Goal: Information Seeking & Learning: Check status

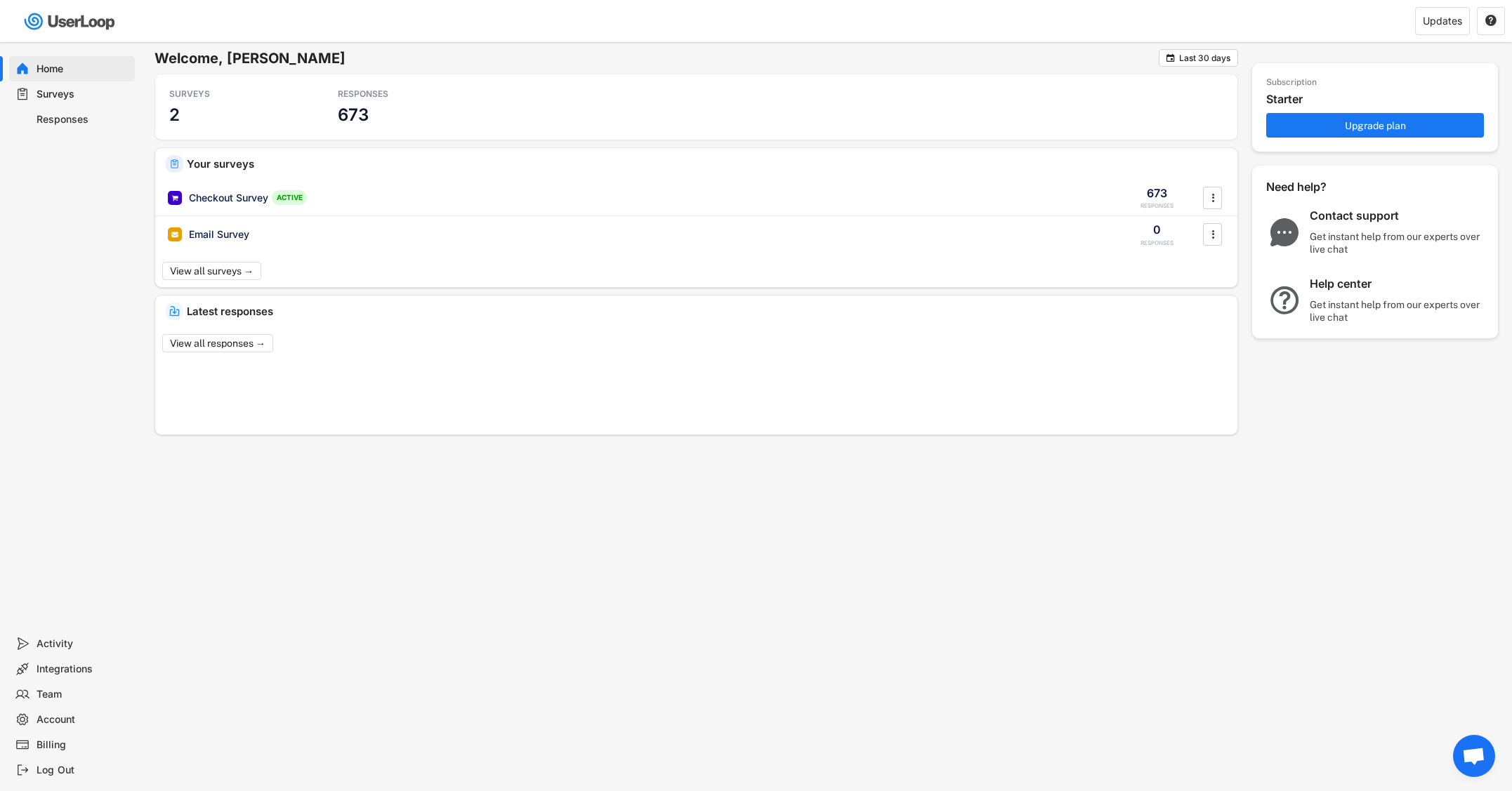
click at [58, 119] on div "Responses" at bounding box center [82, 120] width 92 height 13
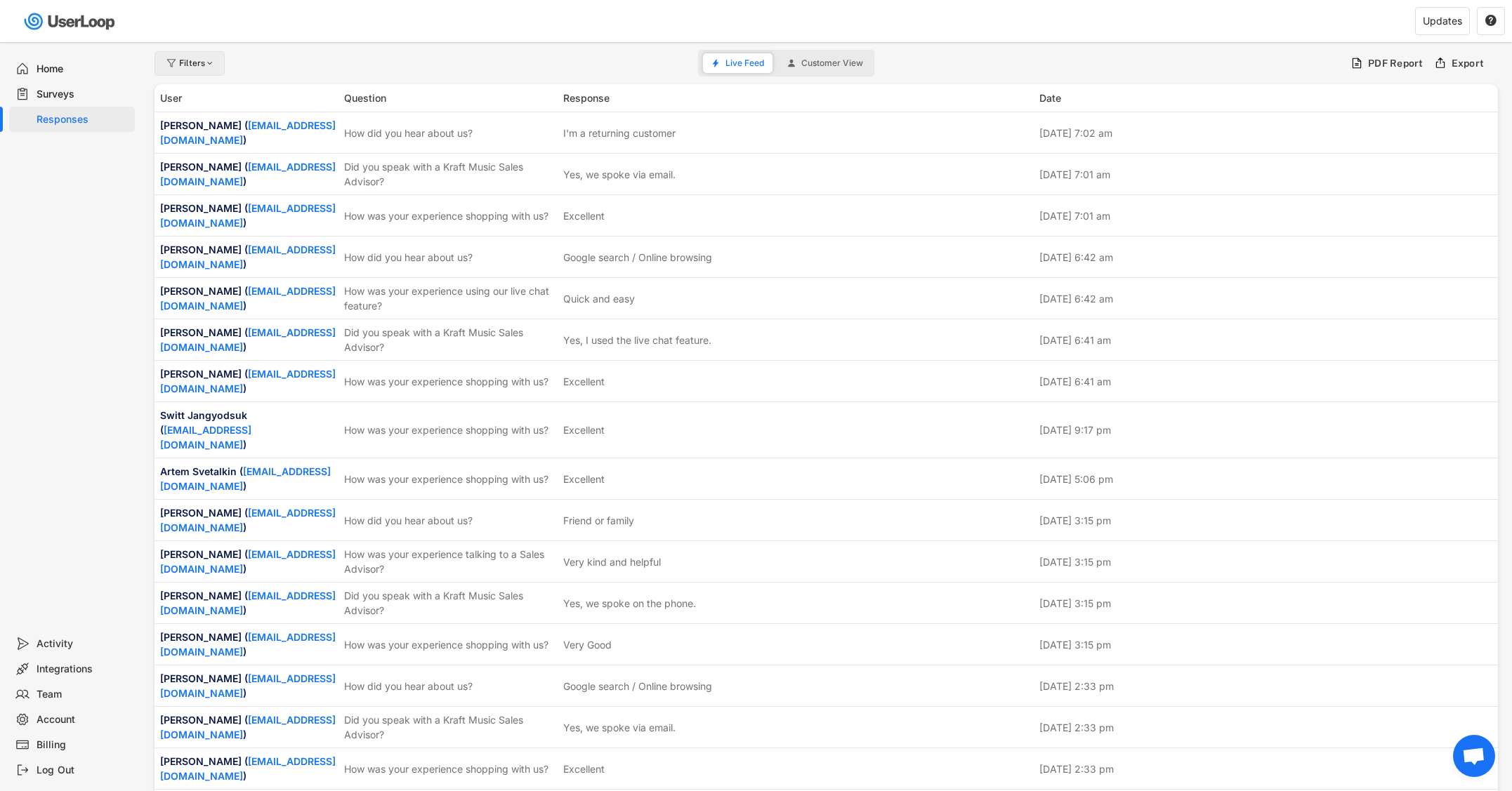
click at [189, 63] on div "Filters" at bounding box center [197, 63] width 36 height 8
select select
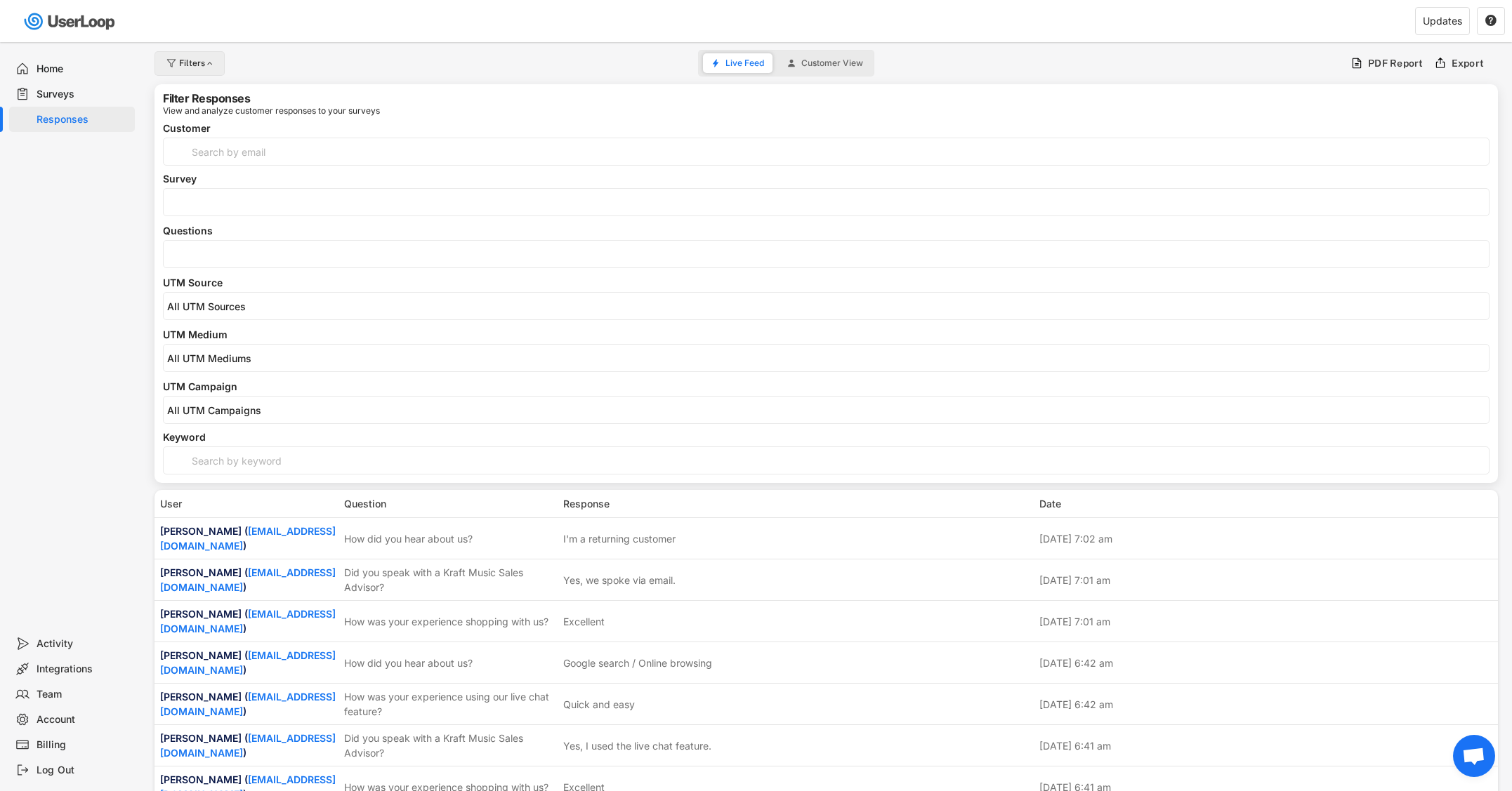
select select
click at [263, 258] on input "search" at bounding box center [829, 254] width 1325 height 12
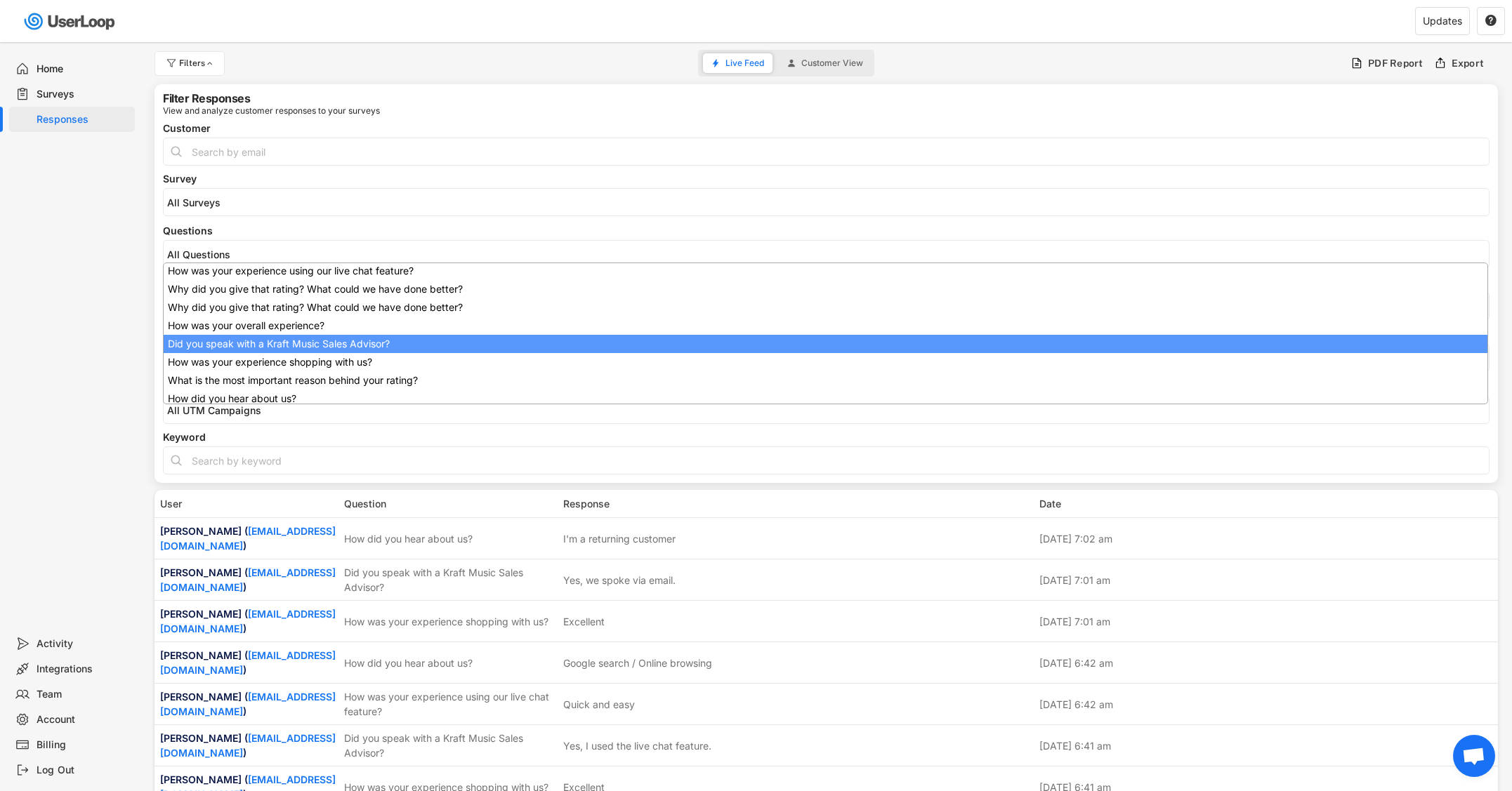
scroll to position [112, 0]
select select "1348695171700984260__LOOKUP__1707938263278x883333223412138000"
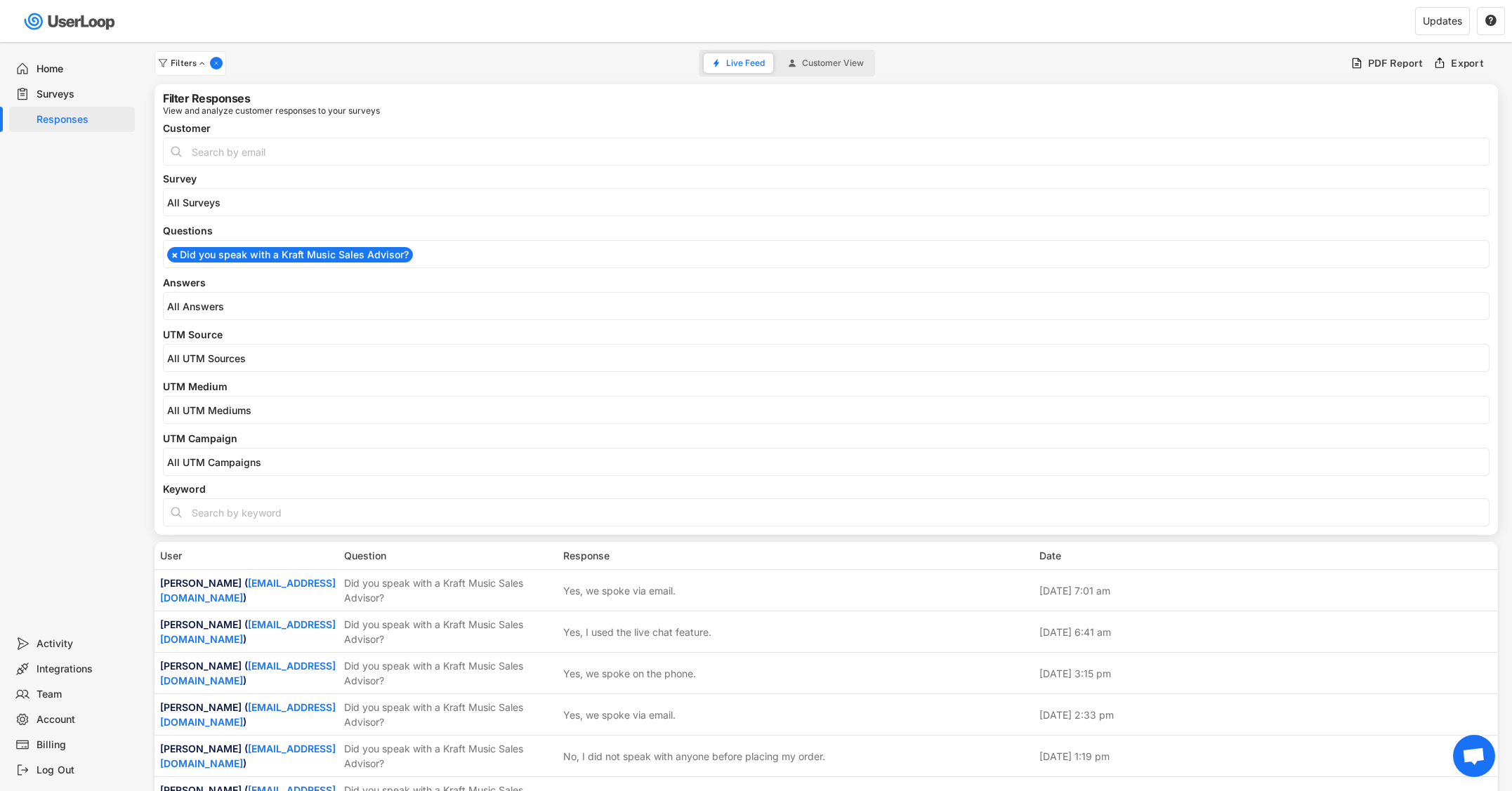
click at [259, 309] on input "search" at bounding box center [829, 307] width 1325 height 12
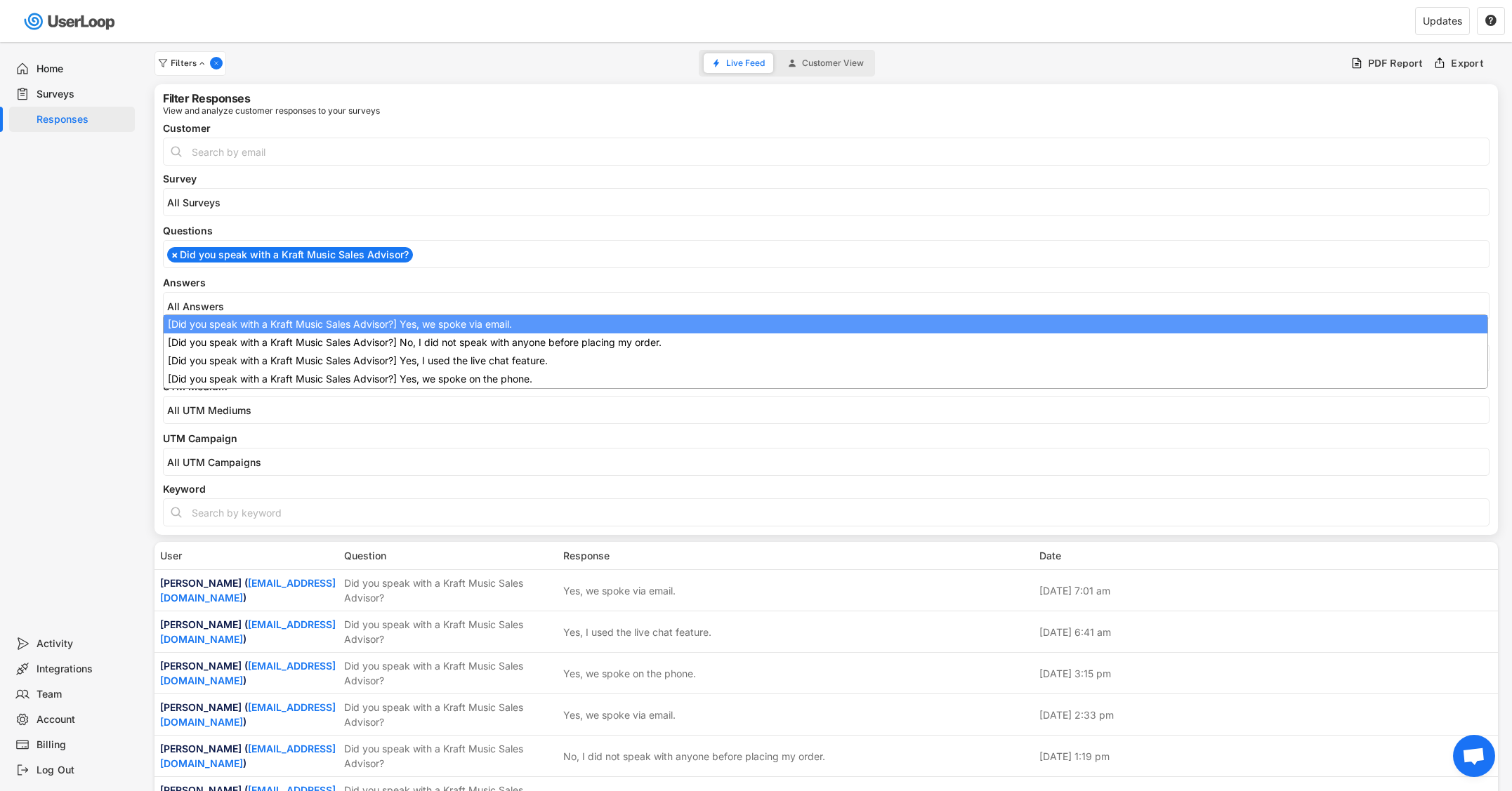
select select "1348695171700984260__LOOKUP__1709221089208x595556361812574200"
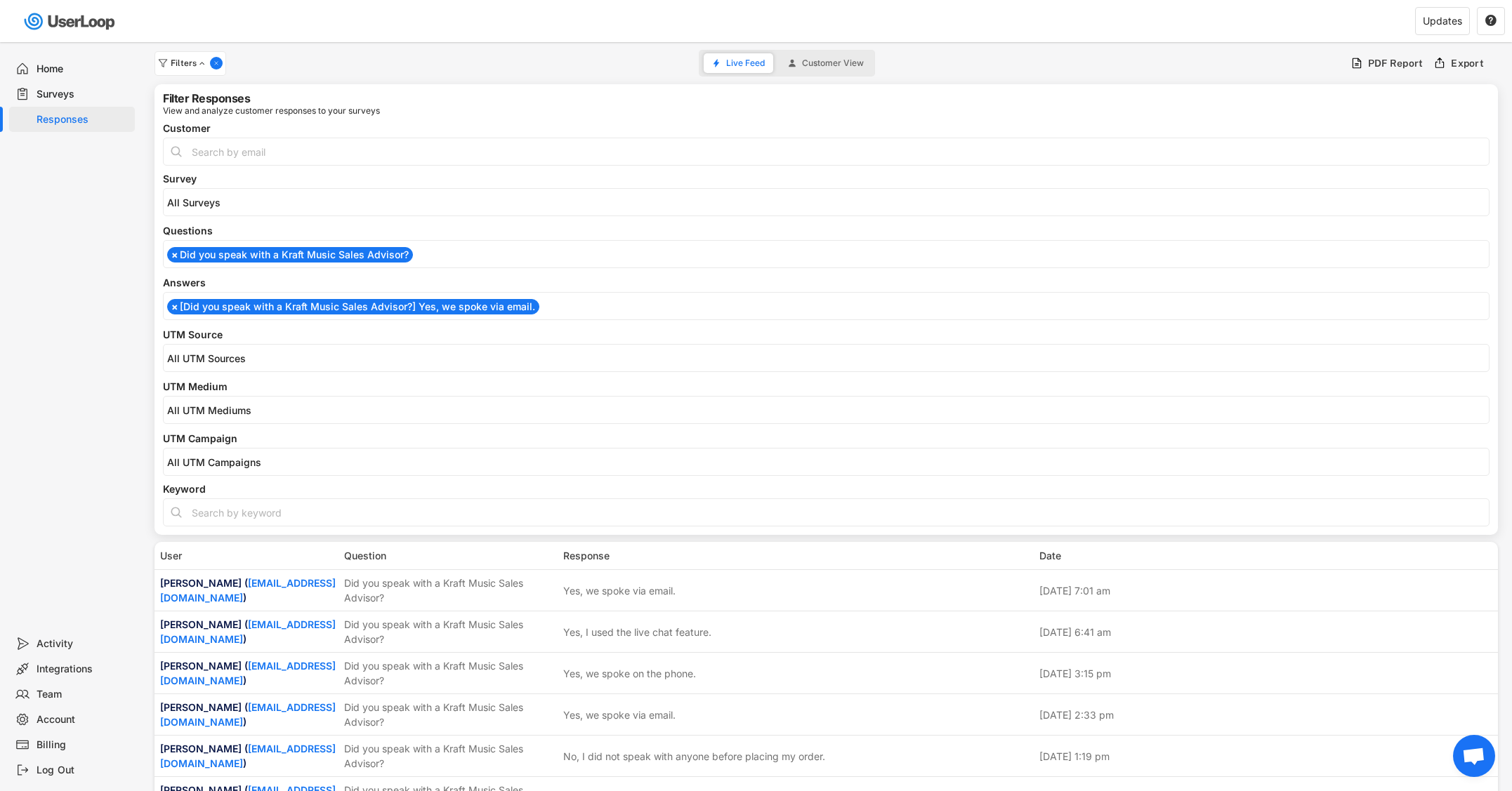
scroll to position [0, 0]
click at [262, 309] on li "× [Did you speak with a Kraft Music Sales Advisor?] Yes, we spoke via email." at bounding box center [353, 307] width 372 height 16
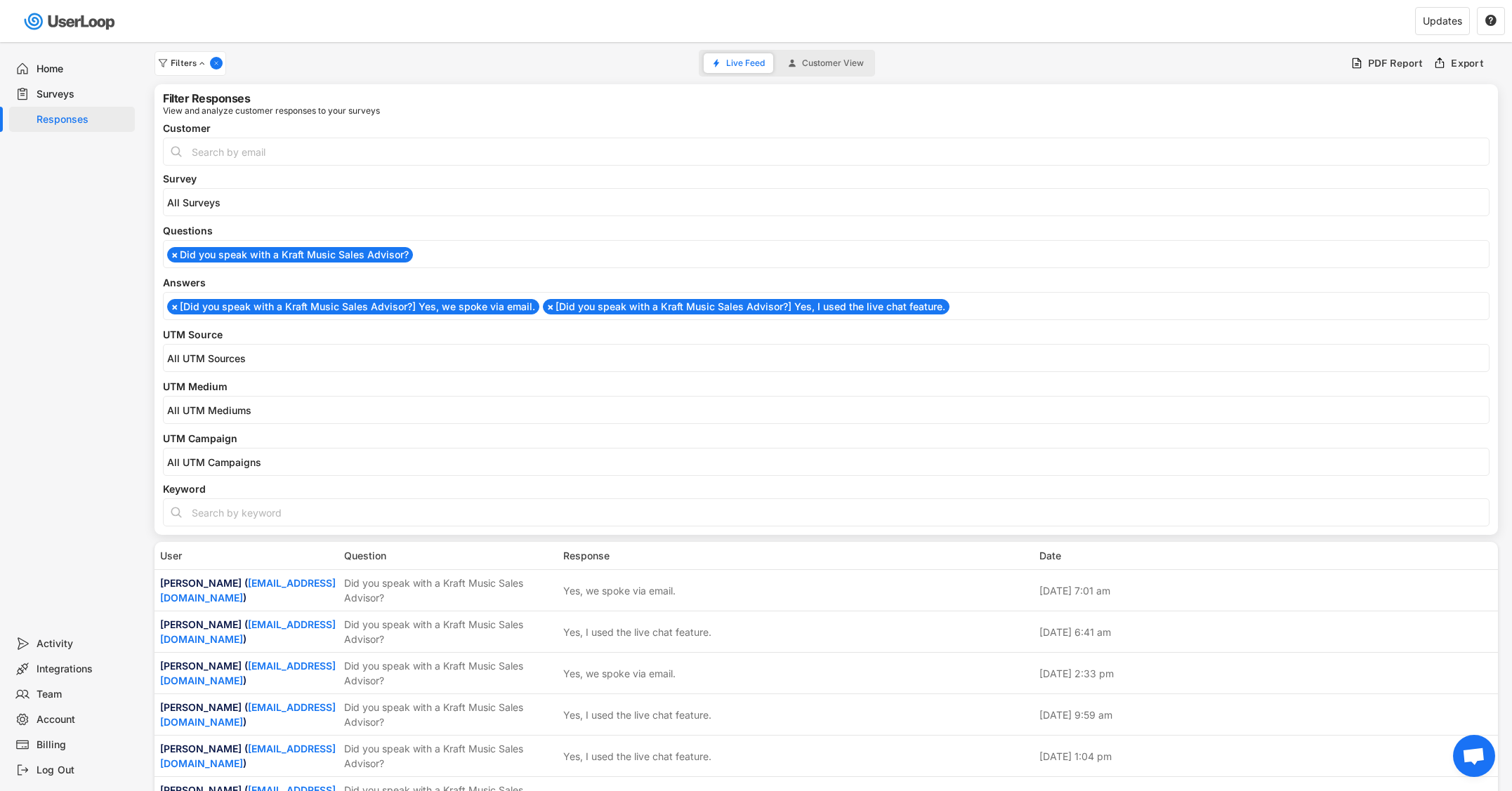
click at [280, 308] on li "× [Did you speak with a Kraft Music Sales Advisor?] Yes, we spoke via email." at bounding box center [353, 307] width 372 height 16
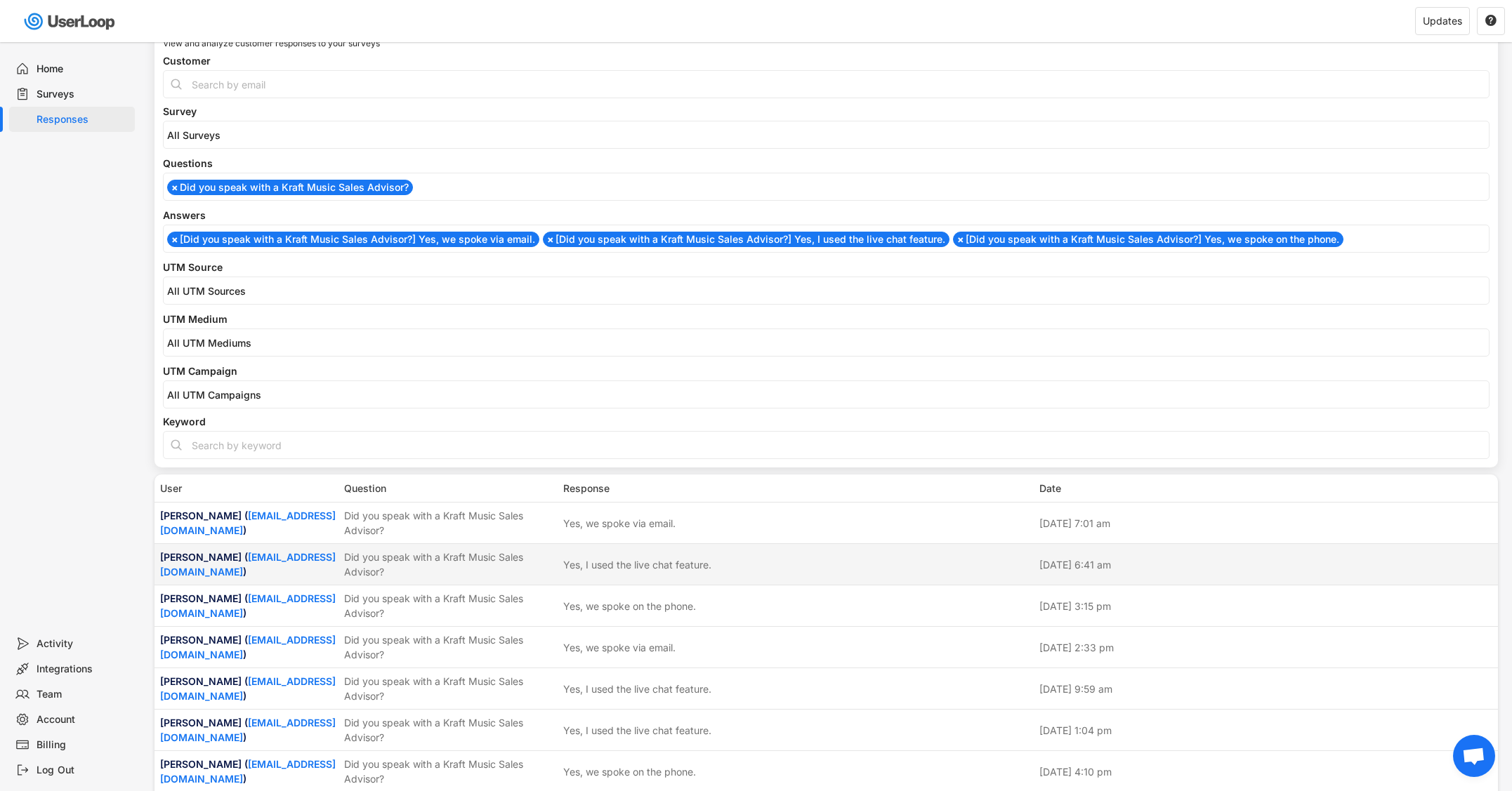
scroll to position [88, 0]
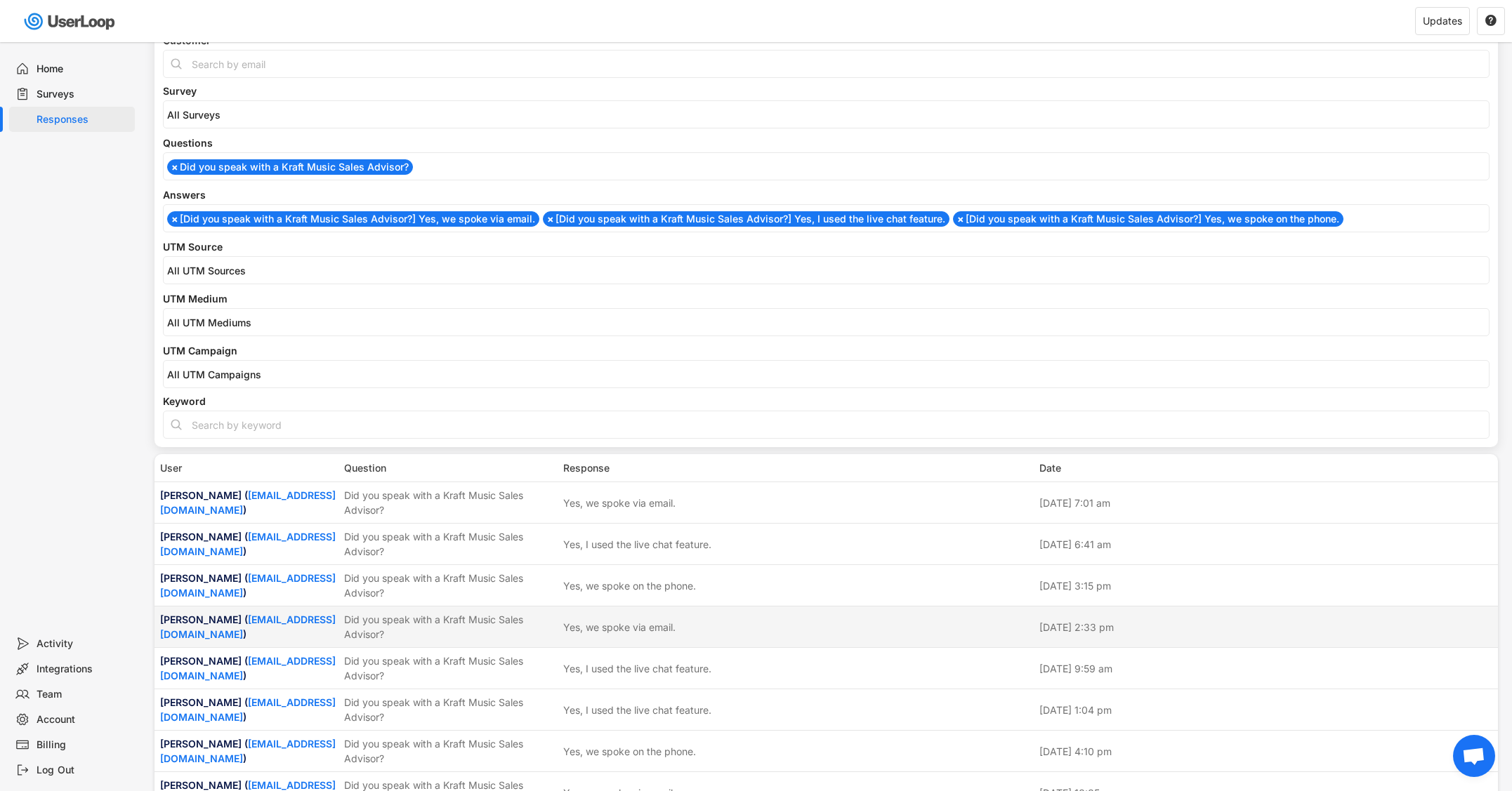
click at [434, 620] on div "Did you speak with a Kraft Music Sales Advisor?" at bounding box center [449, 627] width 211 height 30
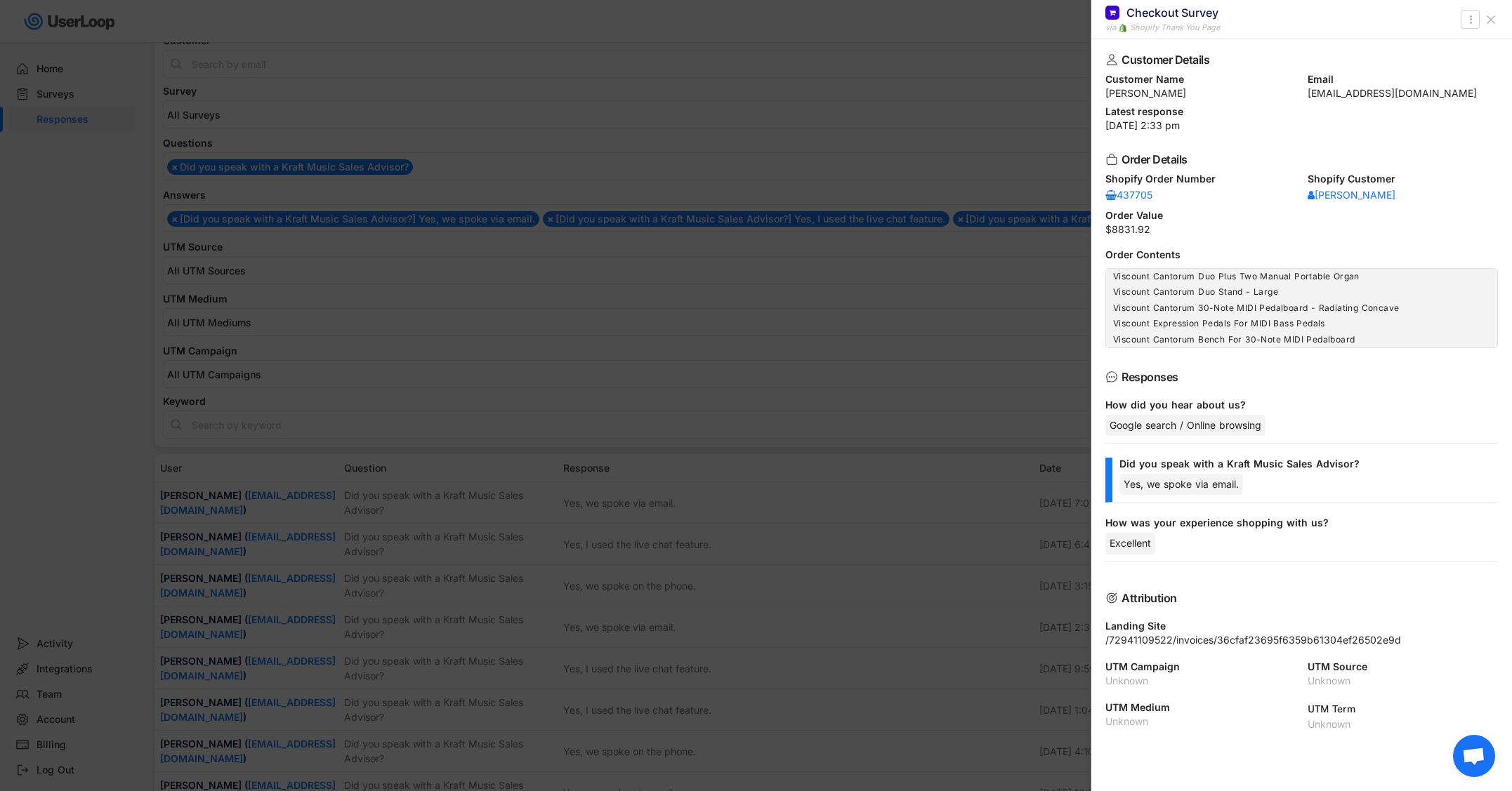
click at [435, 620] on div at bounding box center [756, 395] width 1512 height 791
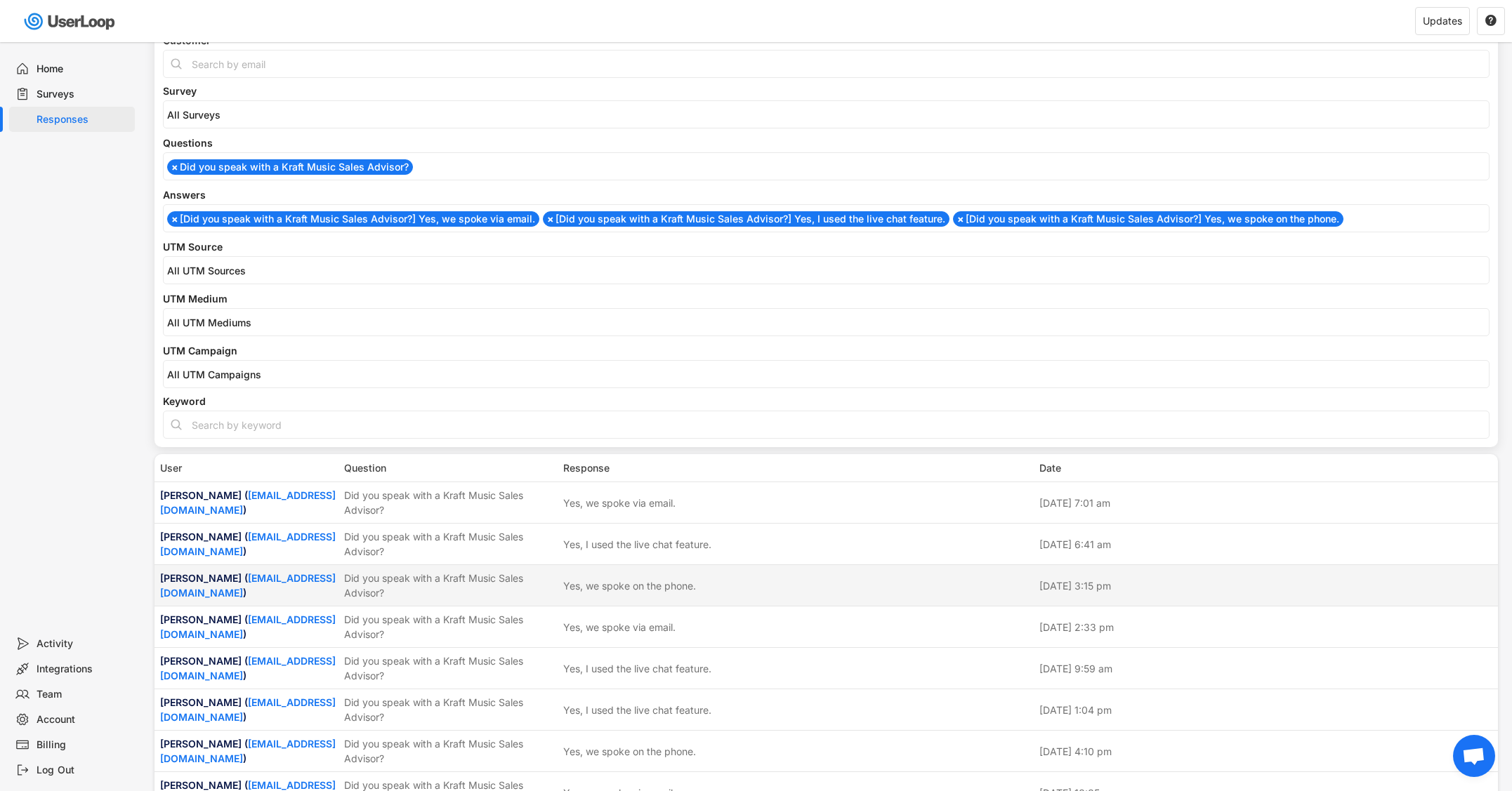
click at [440, 600] on div "Did you speak with a Kraft Music Sales Advisor?" at bounding box center [449, 586] width 211 height 30
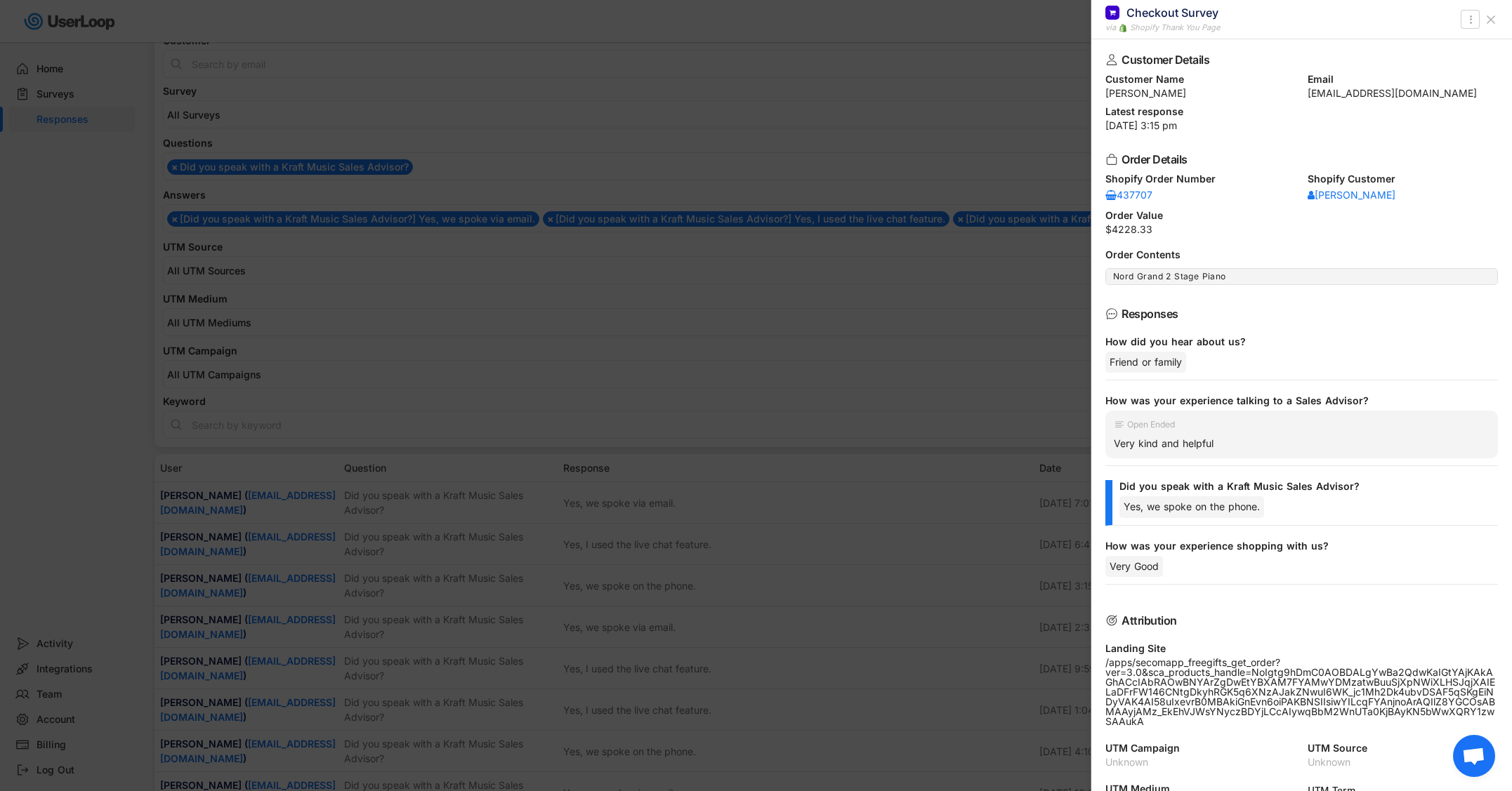
click at [441, 535] on div at bounding box center [756, 395] width 1512 height 791
